Goal: Transaction & Acquisition: Obtain resource

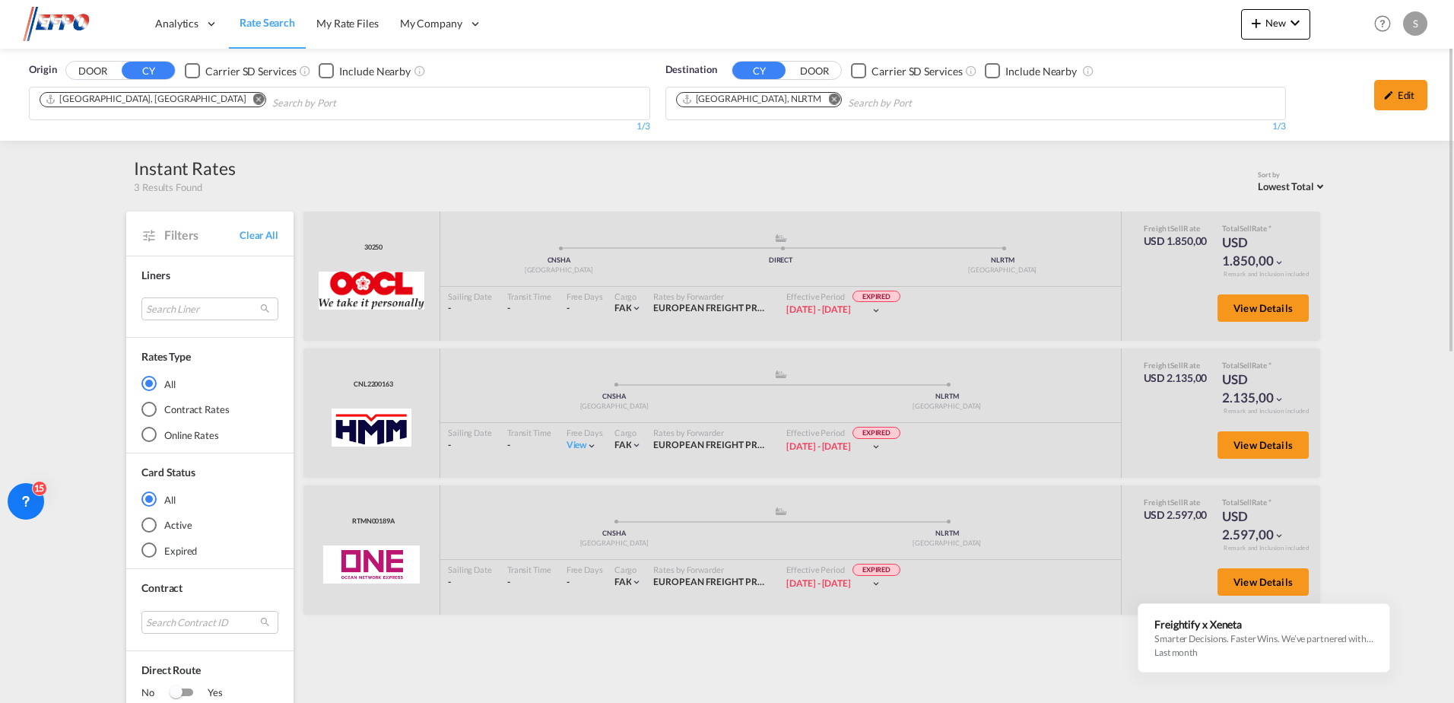
click at [243, 103] on button "Remove" at bounding box center [254, 100] width 23 height 15
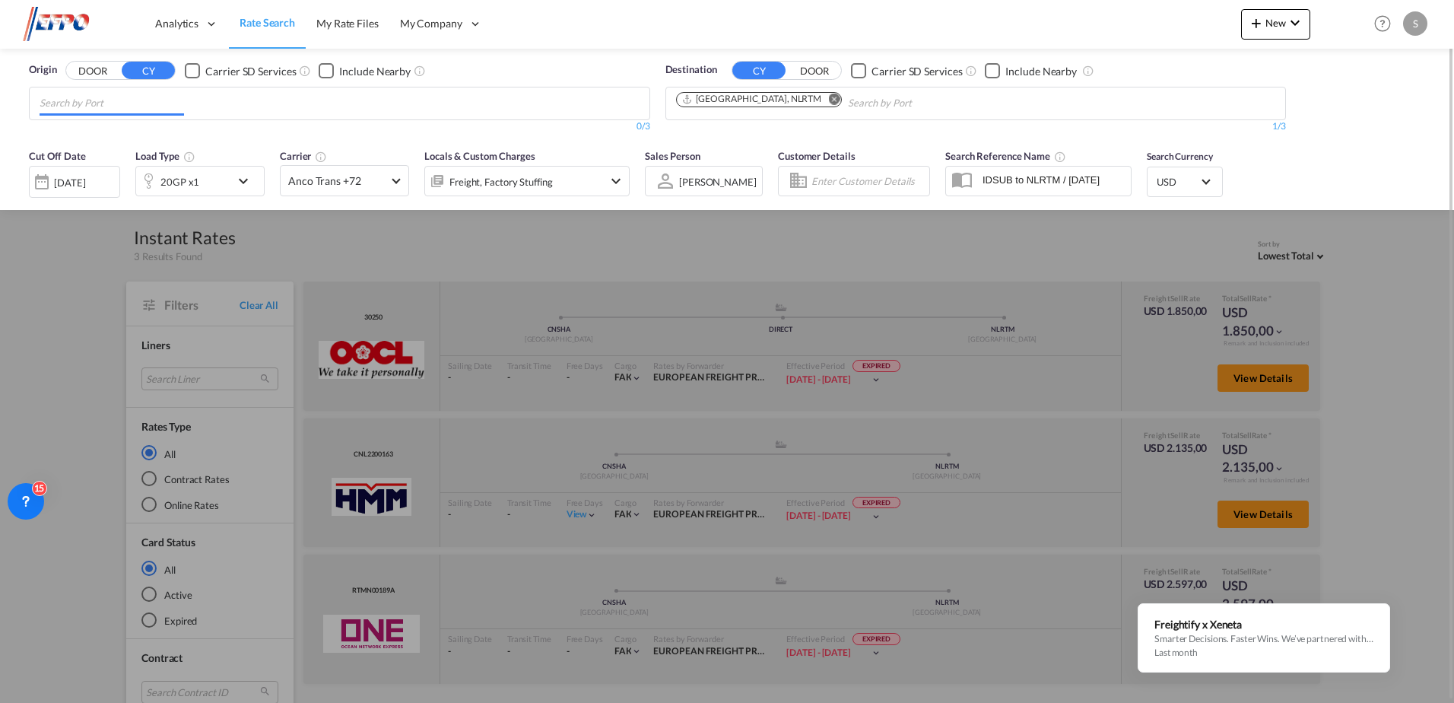
click at [138, 105] on input "Chips input." at bounding box center [112, 103] width 144 height 24
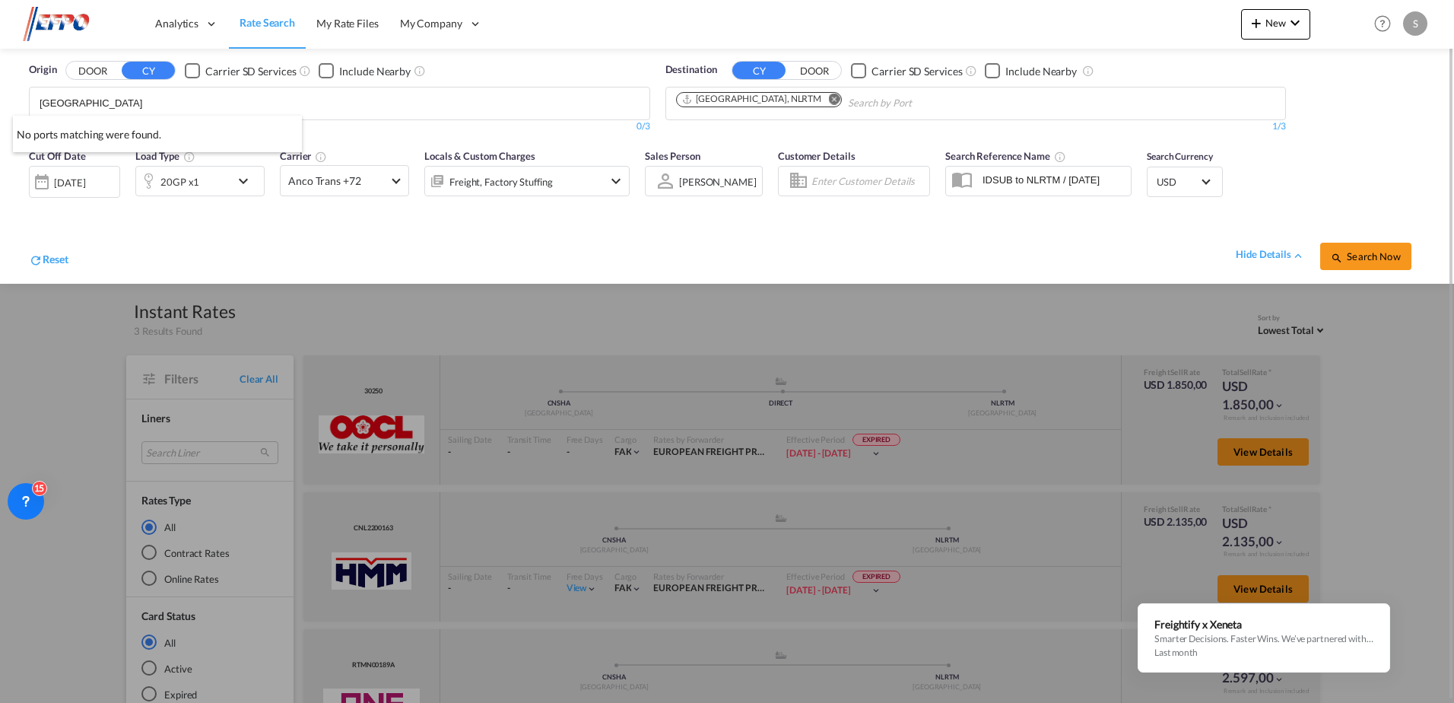
click at [66, 62] on button "DOOR" at bounding box center [92, 70] width 53 height 17
drag, startPoint x: 124, startPoint y: 98, endPoint x: 15, endPoint y: 89, distance: 109.1
click at [85, 176] on div "[DATE]" at bounding box center [69, 183] width 31 height 14
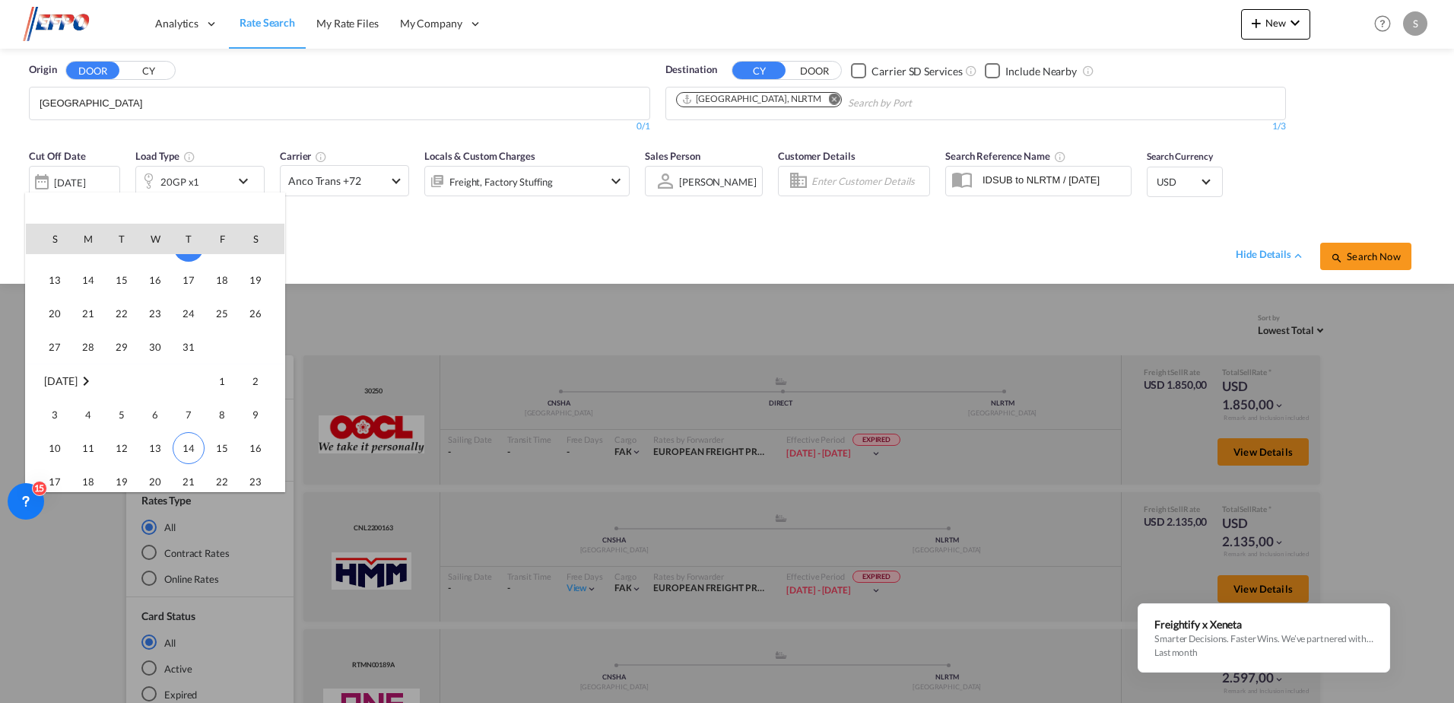
scroll to position [631, 0]
click at [110, 373] on span "26" at bounding box center [121, 379] width 30 height 30
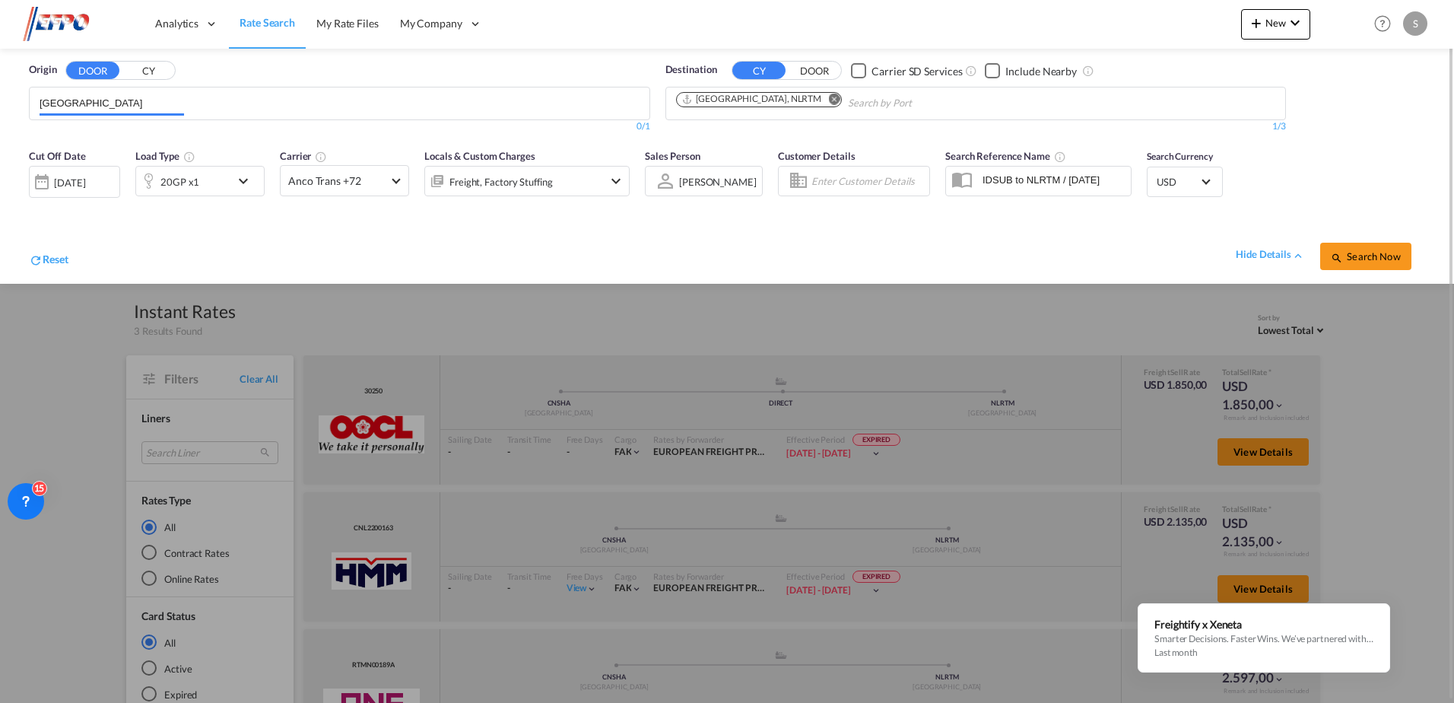
drag, startPoint x: 40, startPoint y: 104, endPoint x: 21, endPoint y: 109, distance: 19.6
click at [13, 109] on div "Origin DOOR CY bangkok 0/3 0/ 0/1 Destination CY DOOR Carrier SD Services Inclu…" at bounding box center [727, 166] width 1454 height 235
click at [95, 101] on input "[GEOGRAPHIC_DATA]" at bounding box center [112, 103] width 144 height 24
type input "b"
click at [145, 68] on button "CY" at bounding box center [148, 70] width 53 height 17
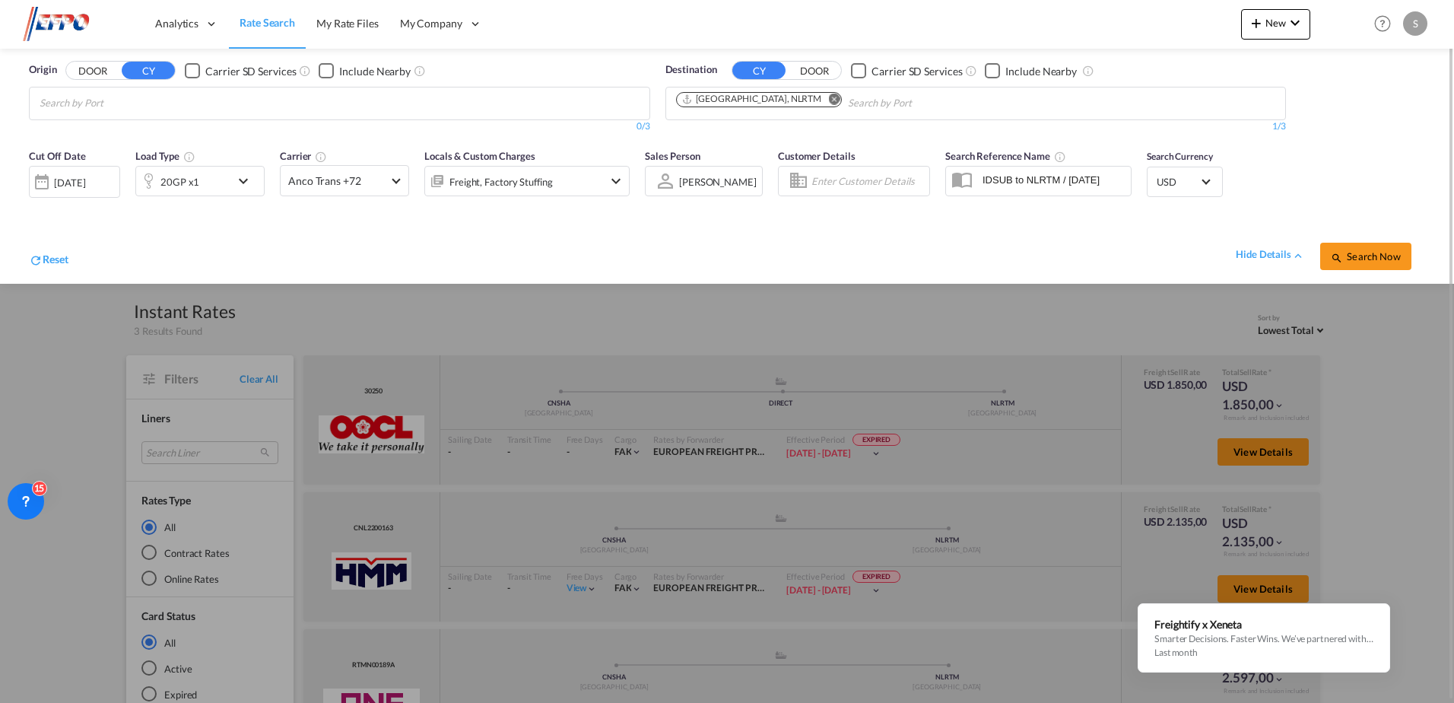
click at [120, 97] on input "Search by Port" at bounding box center [112, 103] width 144 height 24
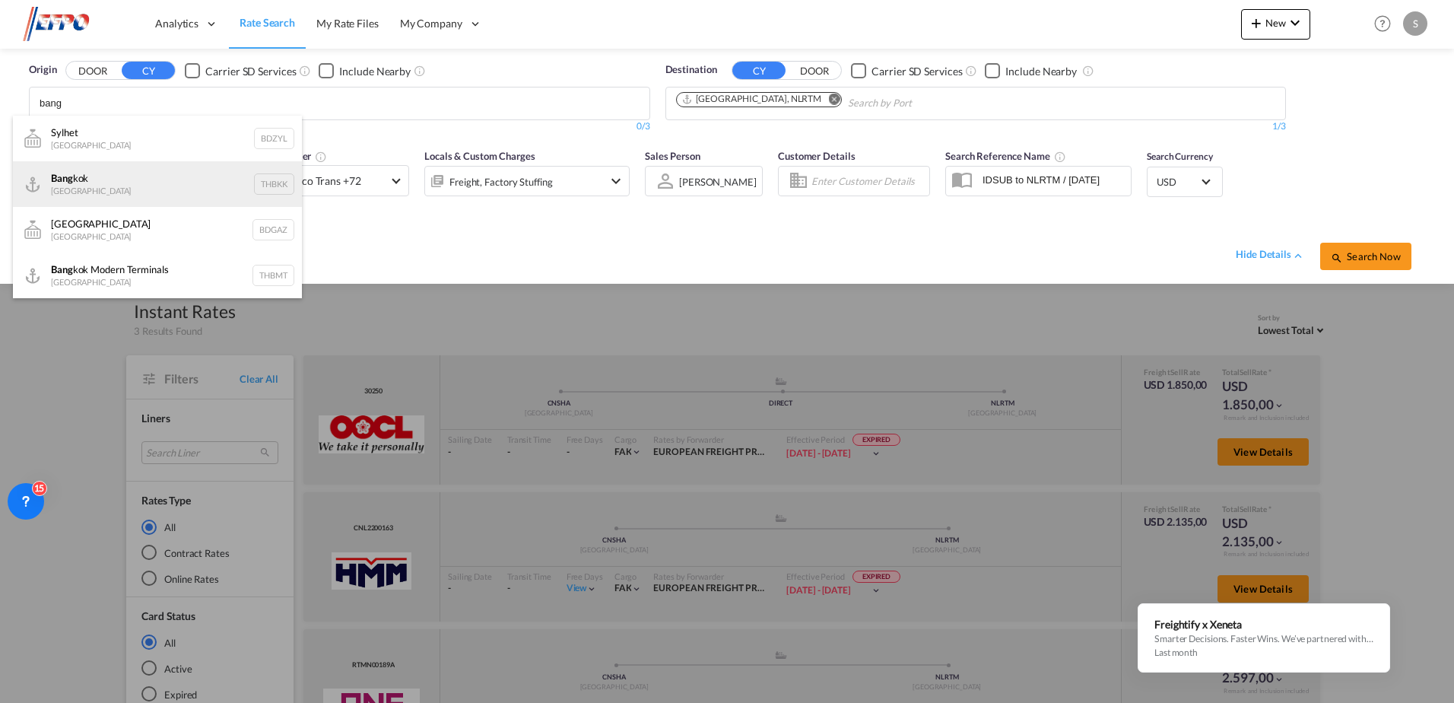
type input "bang"
click at [82, 174] on div "Bang kok [GEOGRAPHIC_DATA] THBKK" at bounding box center [157, 184] width 289 height 46
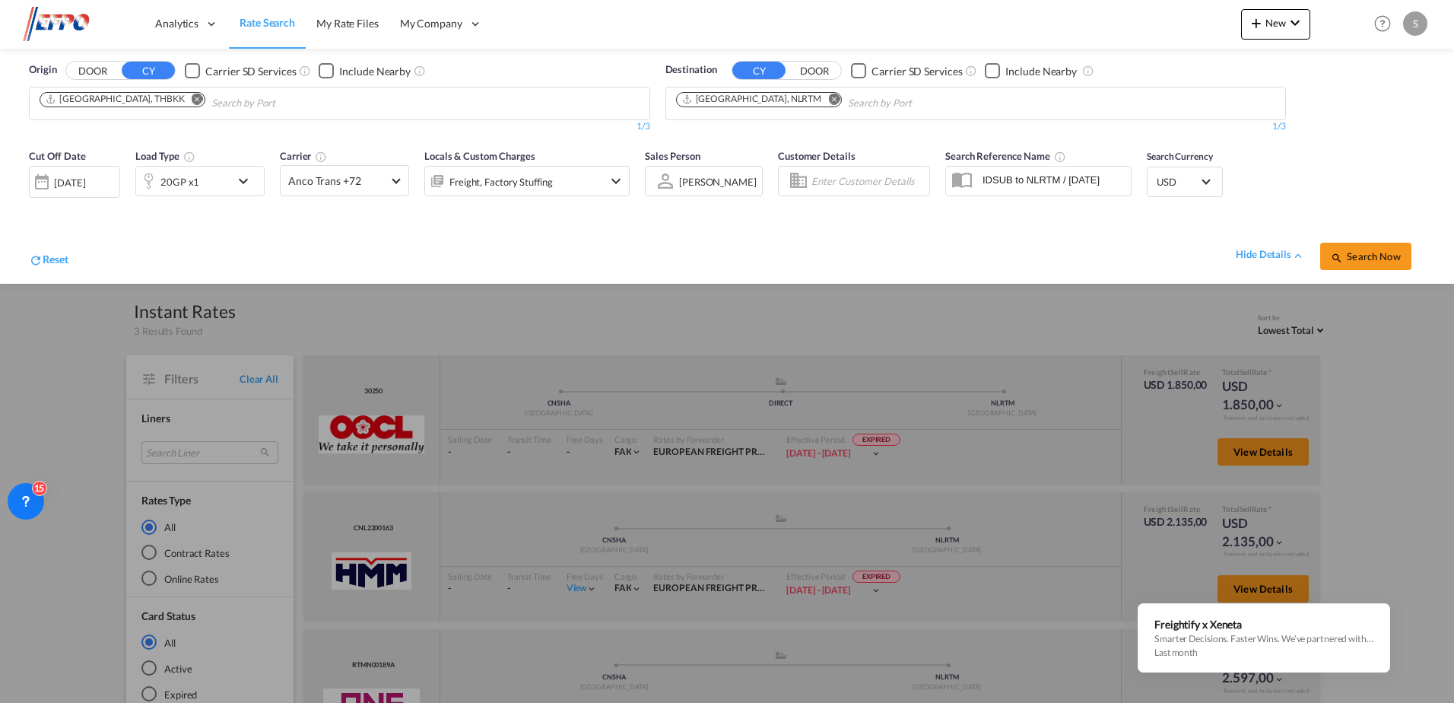
click at [1362, 259] on span "Search Now" at bounding box center [1365, 256] width 69 height 12
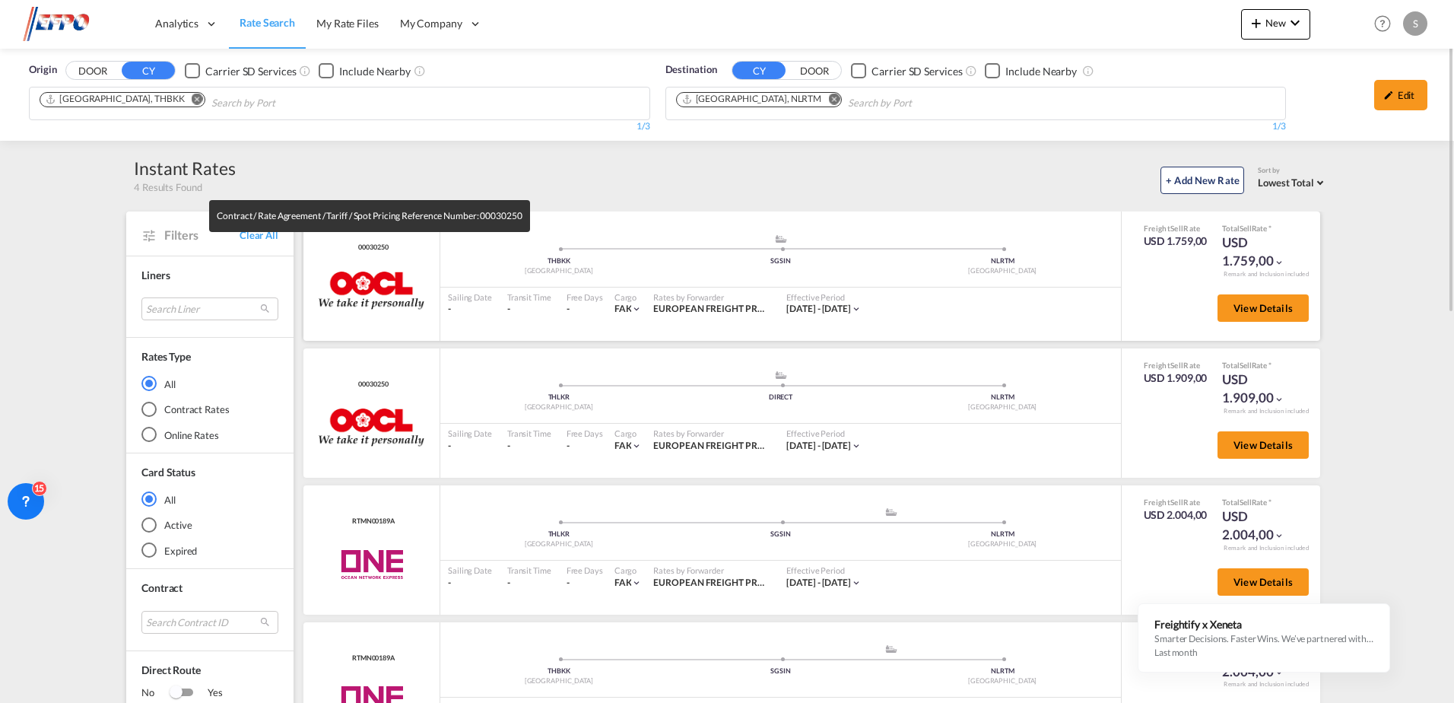
click at [367, 244] on span "00030250" at bounding box center [370, 248] width 33 height 10
copy span "00030250"
